Goal: Task Accomplishment & Management: Manage account settings

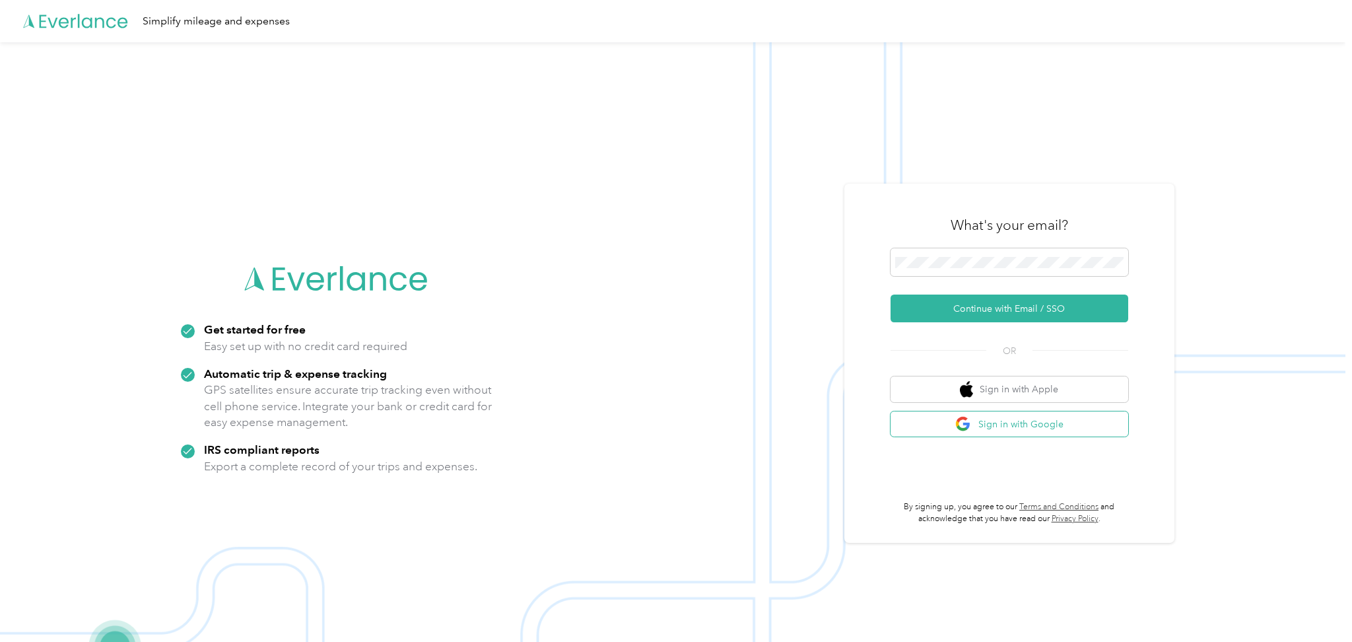
click at [1041, 429] on button "Sign in with Google" at bounding box center [1010, 424] width 238 height 26
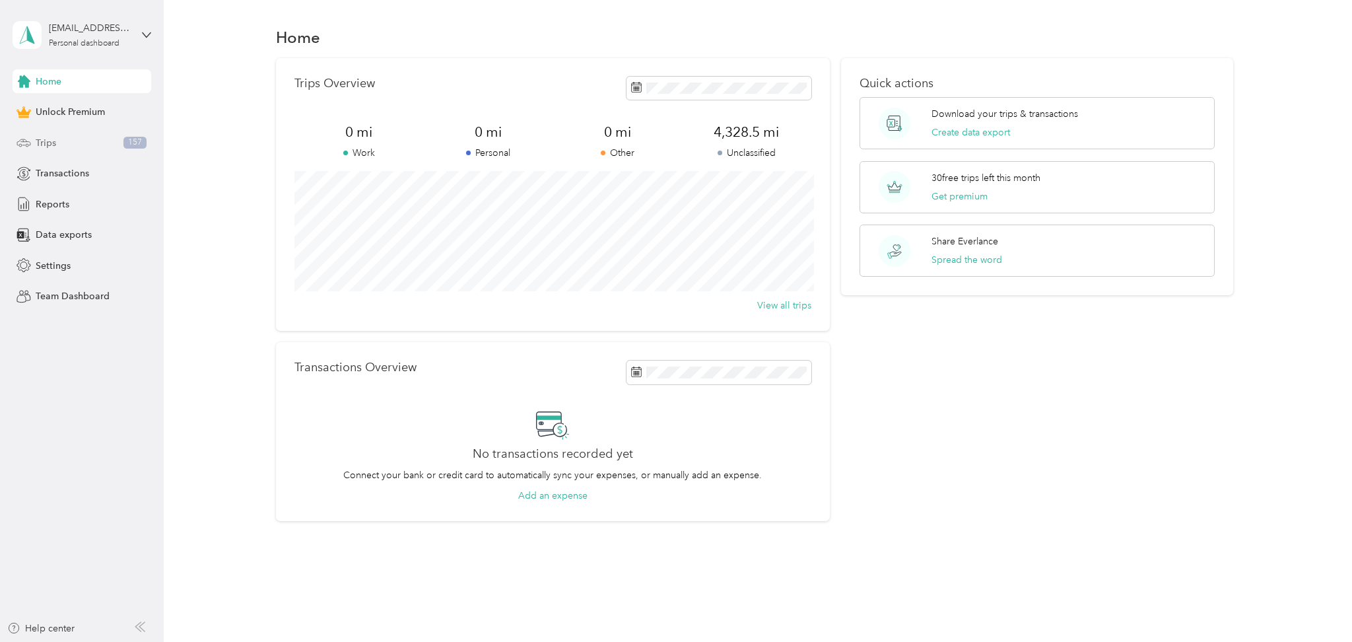
click at [80, 144] on div "Trips 157" at bounding box center [82, 143] width 139 height 24
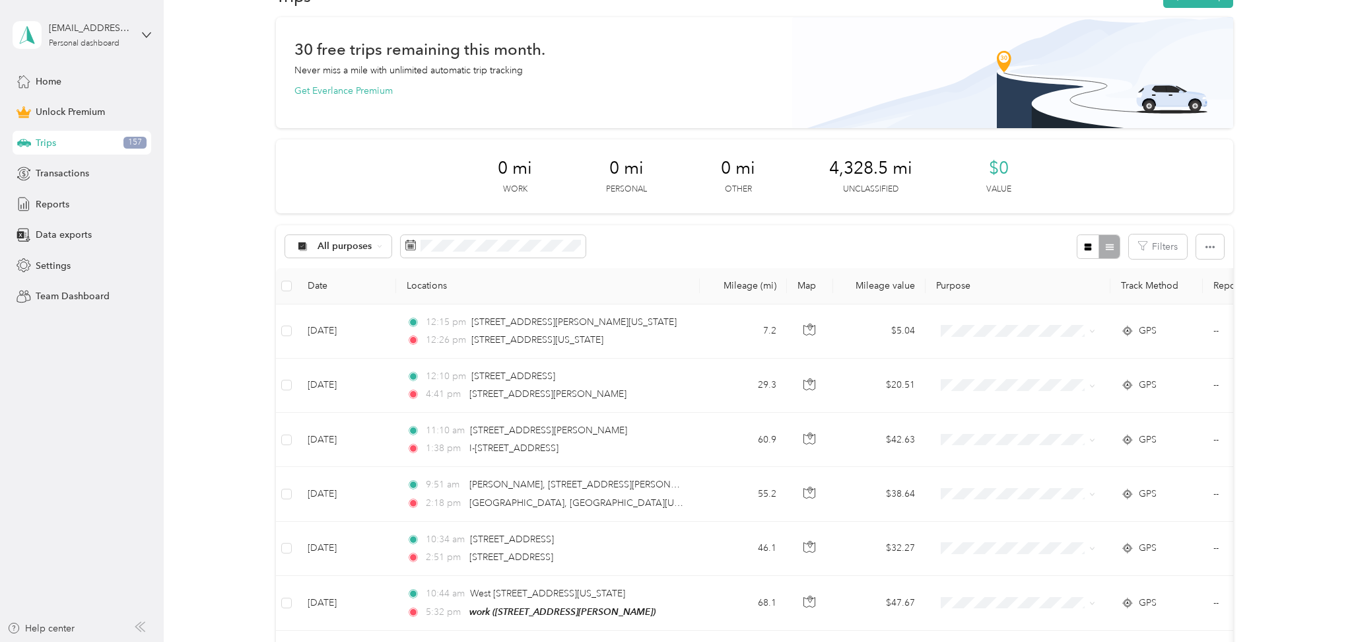
scroll to position [38, 0]
